Goal: Check status: Check status

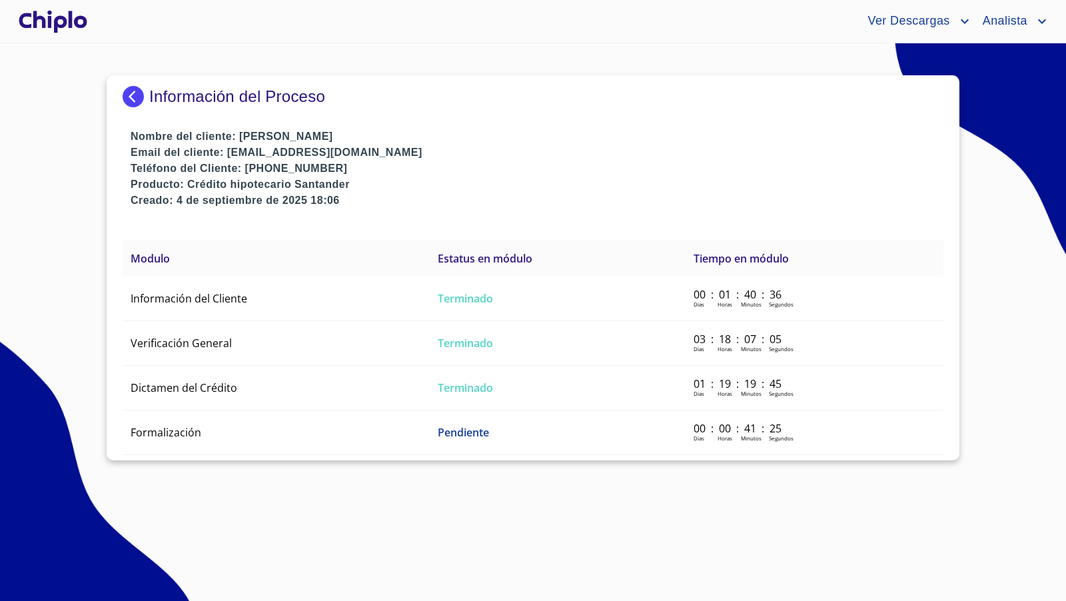
click at [75, 11] on div at bounding box center [53, 21] width 74 height 43
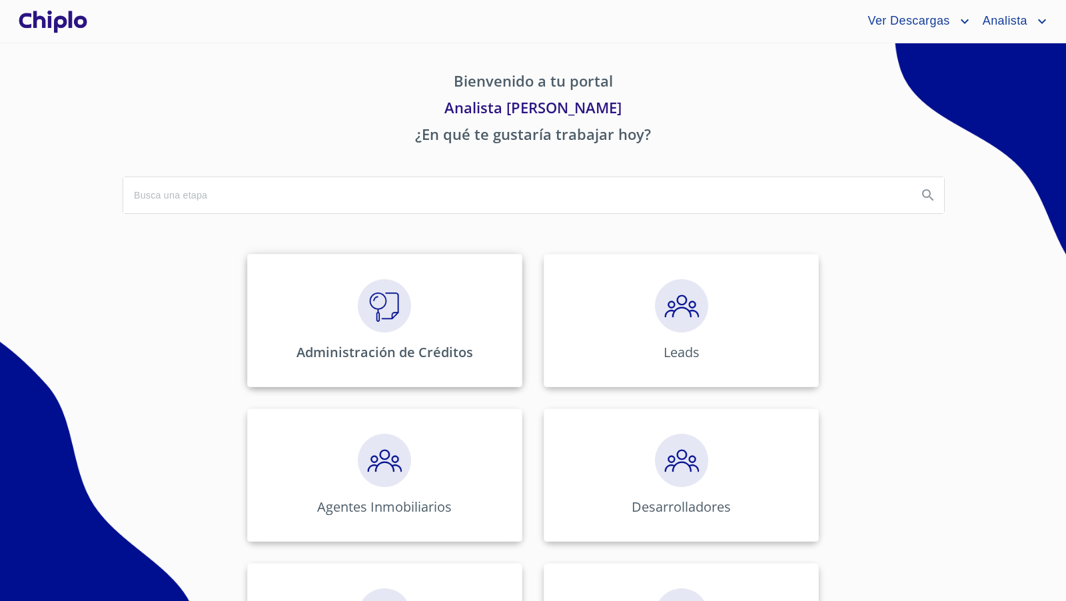
click at [379, 308] on img at bounding box center [384, 305] width 53 height 53
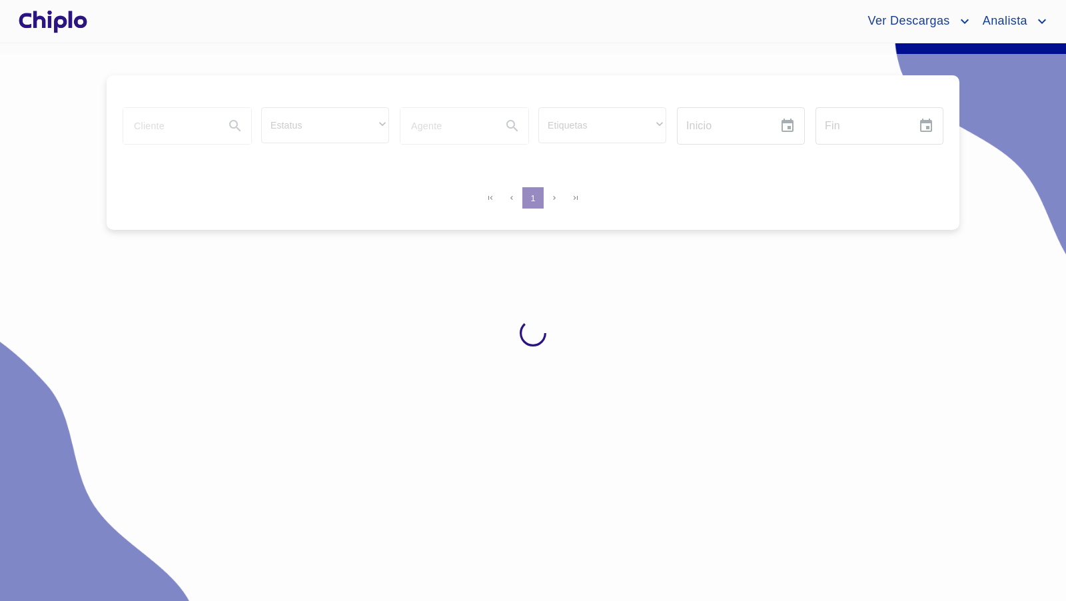
click at [185, 122] on div at bounding box center [533, 333] width 1066 height 558
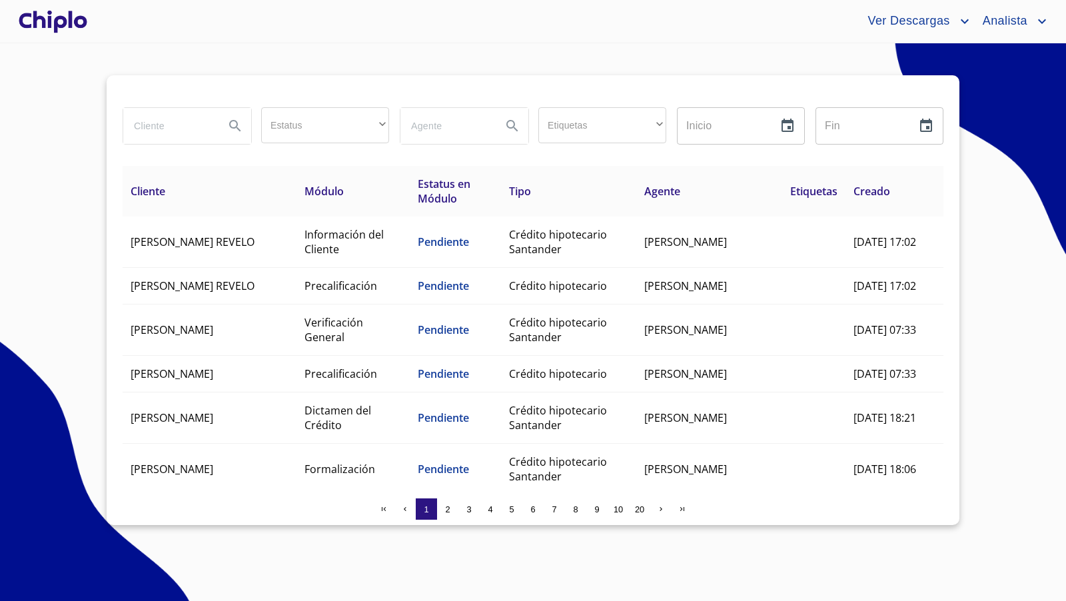
click at [177, 127] on input "search" at bounding box center [168, 126] width 91 height 36
paste input "[PERSON_NAME]"
type input "[PERSON_NAME]"
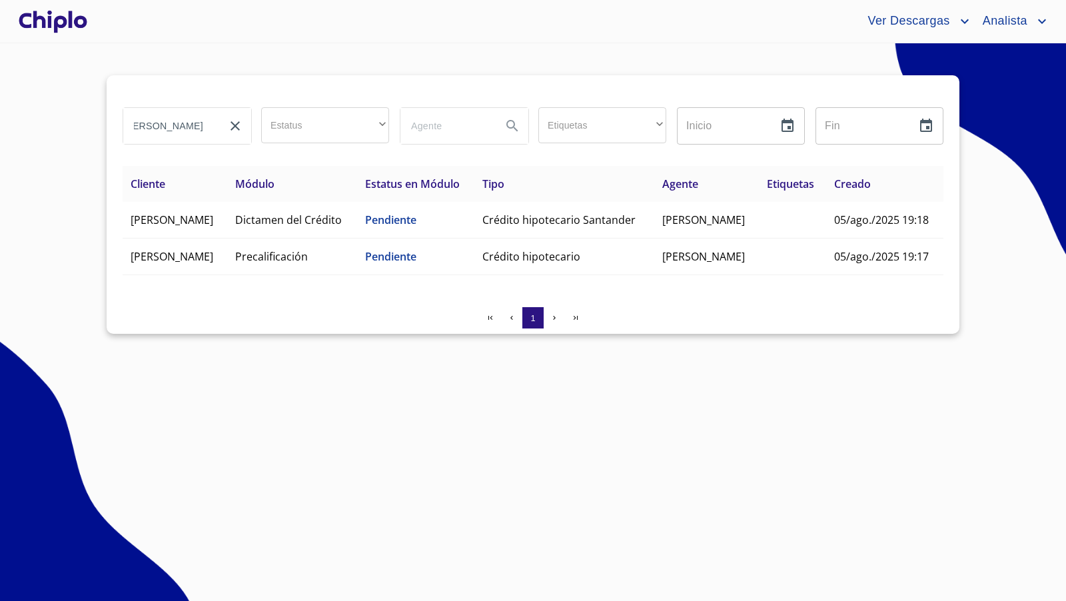
scroll to position [0, 0]
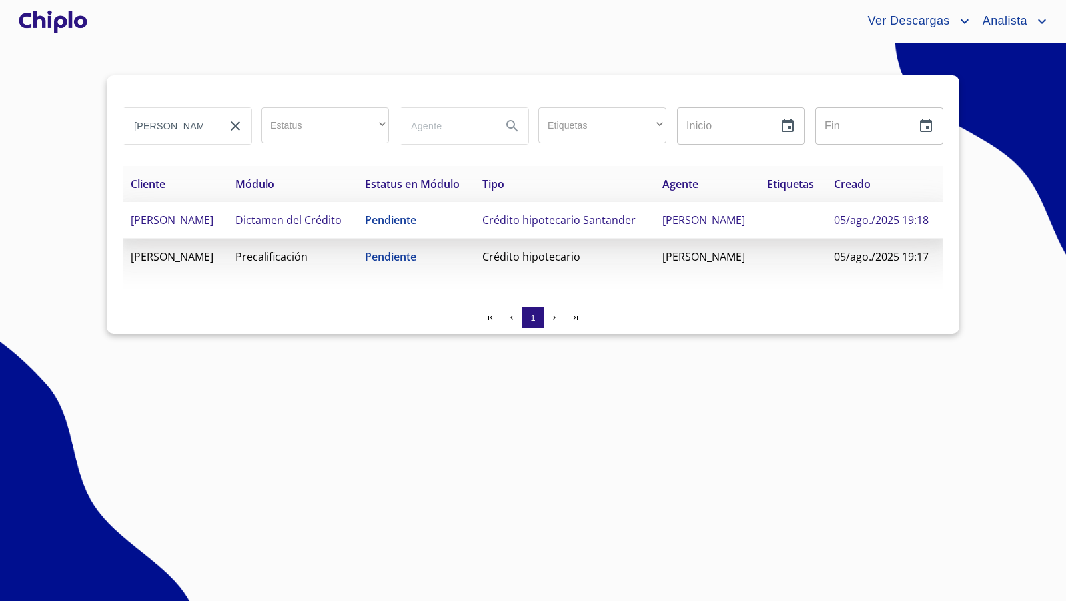
click at [217, 239] on td "[PERSON_NAME]" at bounding box center [175, 220] width 105 height 37
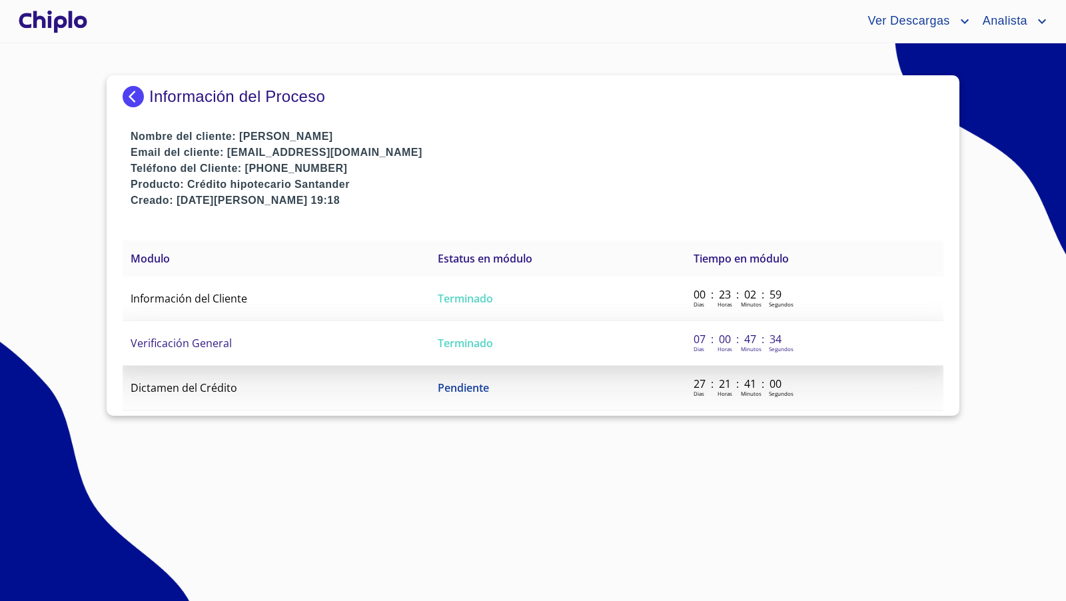
click at [245, 349] on td "Verificación General" at bounding box center [276, 343] width 307 height 45
